Goal: Entertainment & Leisure: Consume media (video, audio)

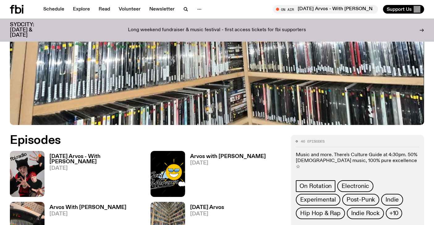
scroll to position [200, 0]
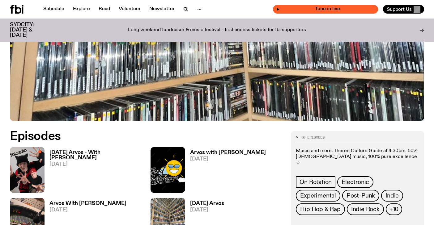
click at [332, 10] on span "Tune in live" at bounding box center [327, 9] width 95 height 5
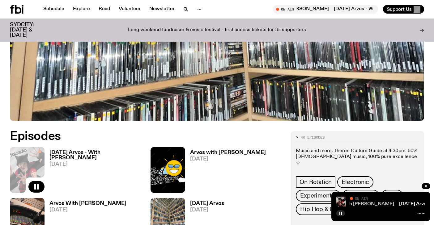
click at [377, 203] on link "[DATE] Arvos - With [PERSON_NAME]" at bounding box center [350, 204] width 87 height 5
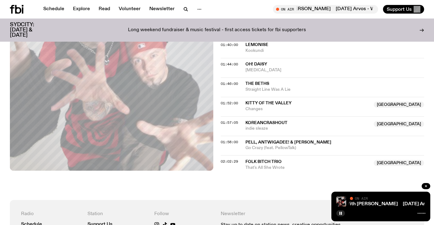
scroll to position [676, 0]
click at [96, 1] on div "Schedule Explore Read Volunteer Newsletter On Air [DATE] Arvos - With [PERSON_N…" at bounding box center [217, 9] width 434 height 19
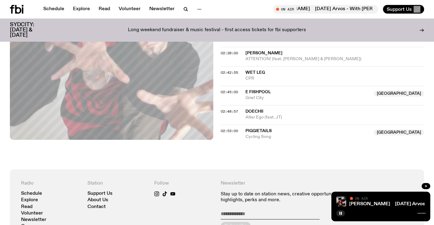
scroll to position [939, 0]
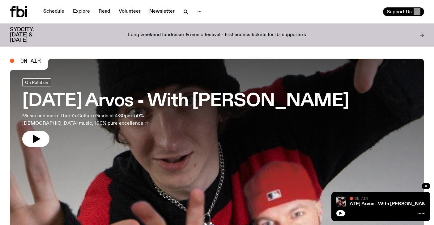
click at [93, 32] on div "Long weekend fundraiser & music festival - first access tickets for fbi support…" at bounding box center [216, 35] width 325 height 16
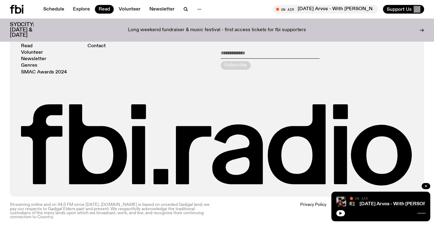
scroll to position [470, 0]
